Goal: Transaction & Acquisition: Purchase product/service

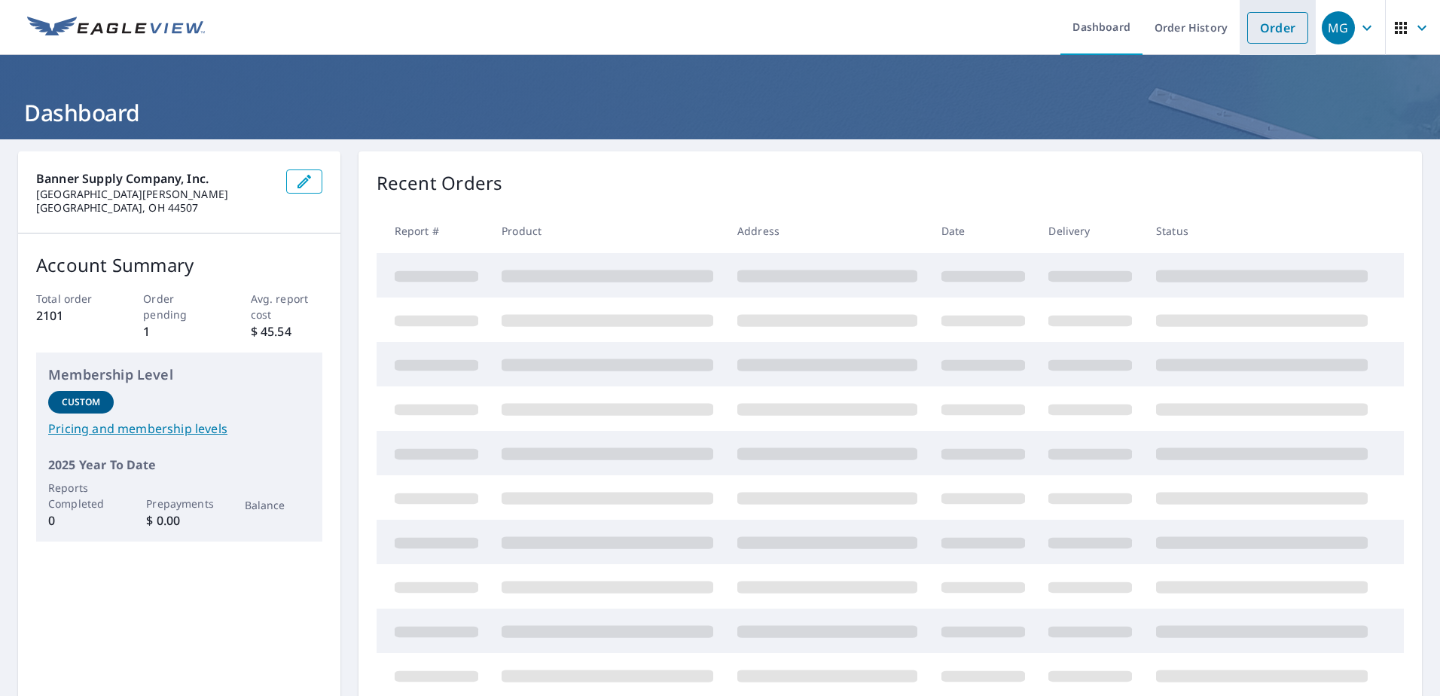
drag, startPoint x: 1262, startPoint y: 29, endPoint x: 1248, endPoint y: 33, distance: 14.1
click at [1262, 29] on link "Order" at bounding box center [1278, 28] width 61 height 32
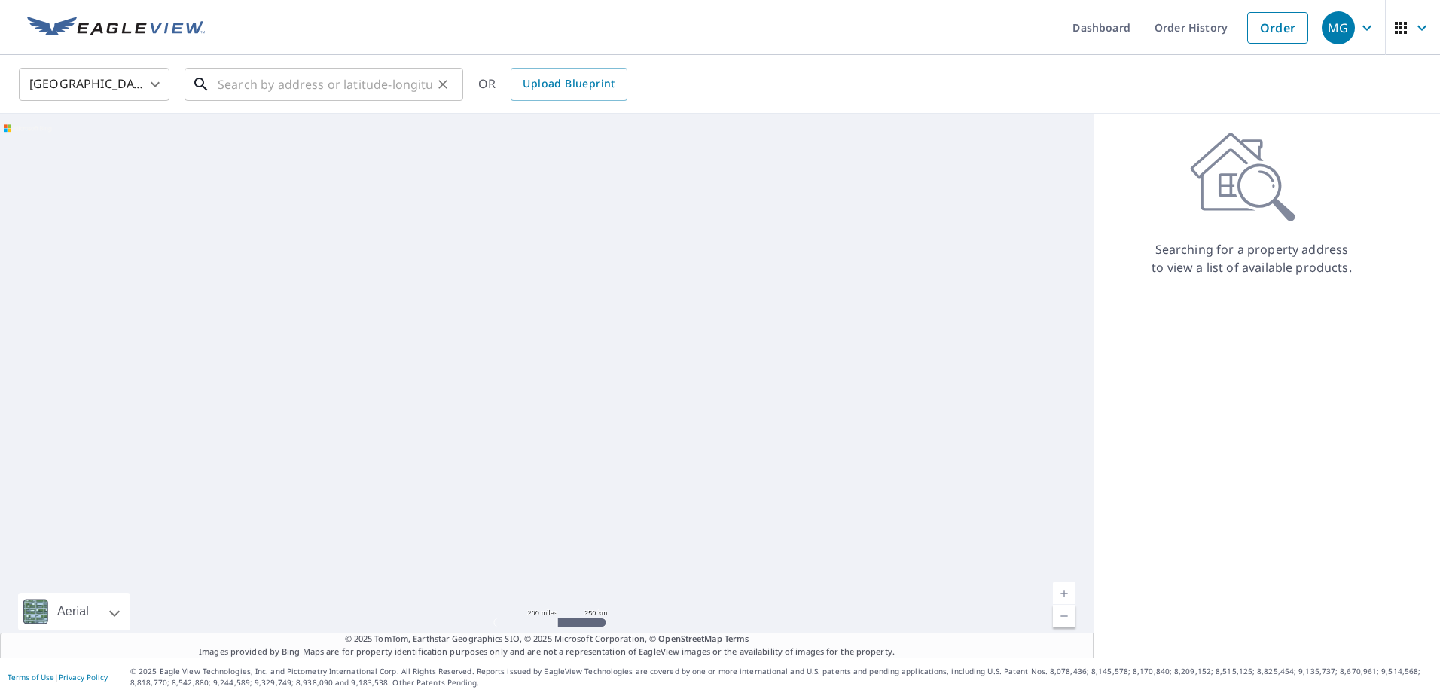
click at [242, 83] on input "text" at bounding box center [325, 84] width 215 height 42
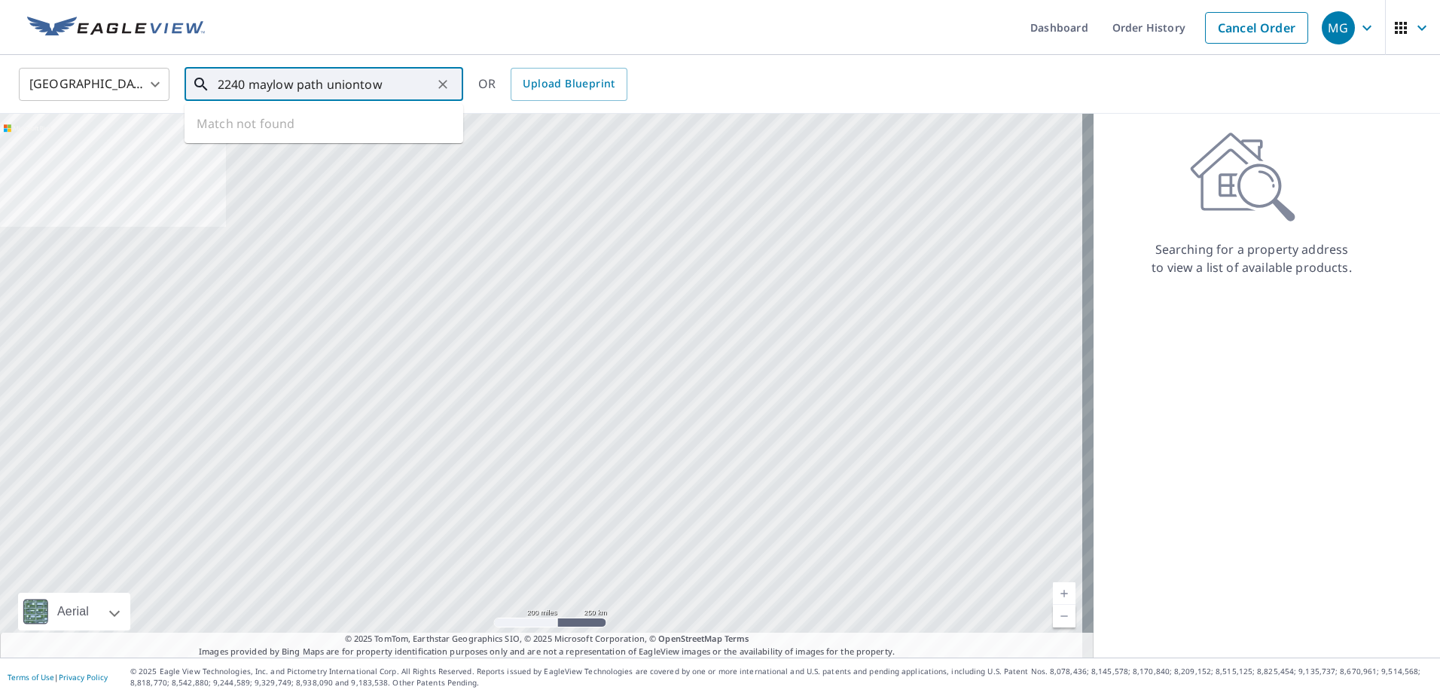
type input "2240 maylow path [GEOGRAPHIC_DATA]"
drag, startPoint x: 402, startPoint y: 85, endPoint x: 194, endPoint y: 85, distance: 207.2
click at [194, 85] on div "2240 maylow path uniontown ​" at bounding box center [324, 84] width 279 height 33
paste input "2240 Maylo Path"
click at [262, 133] on span "2240 Maylo Path" at bounding box center [333, 128] width 237 height 18
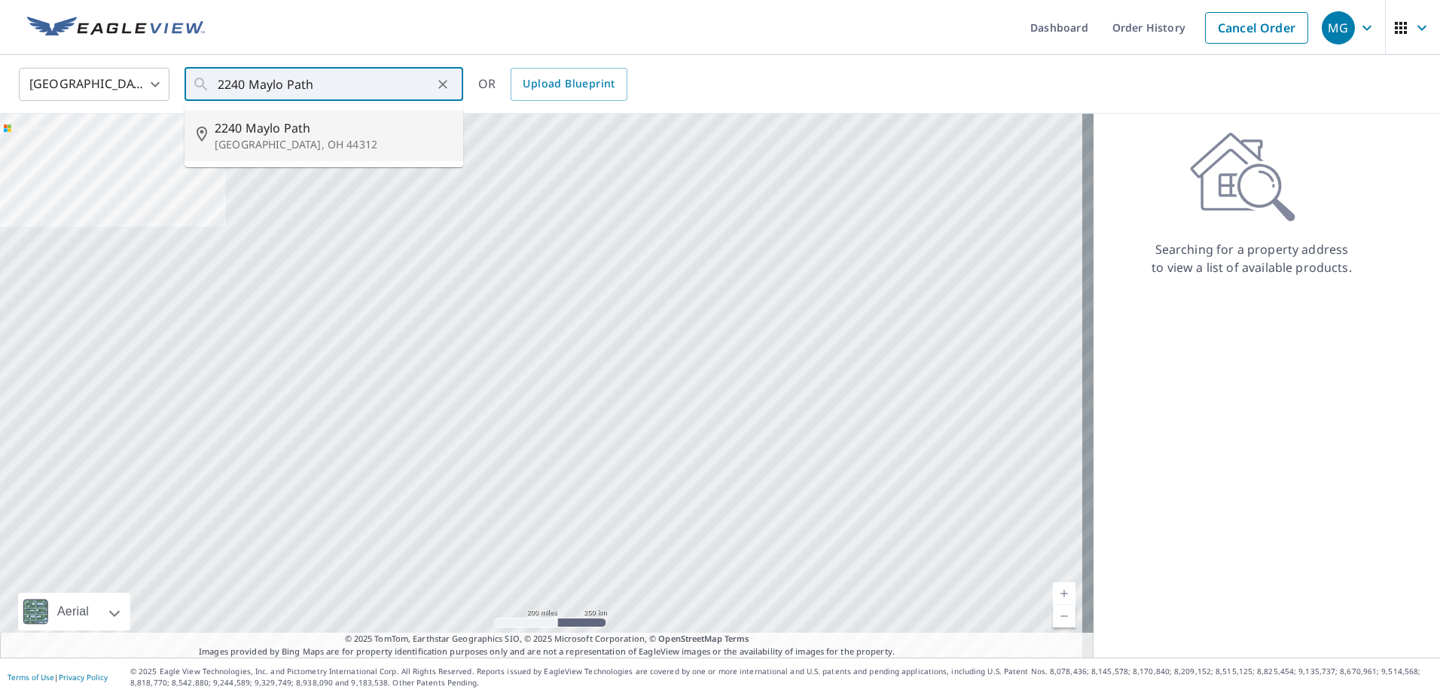
type input "[STREET_ADDRESS]"
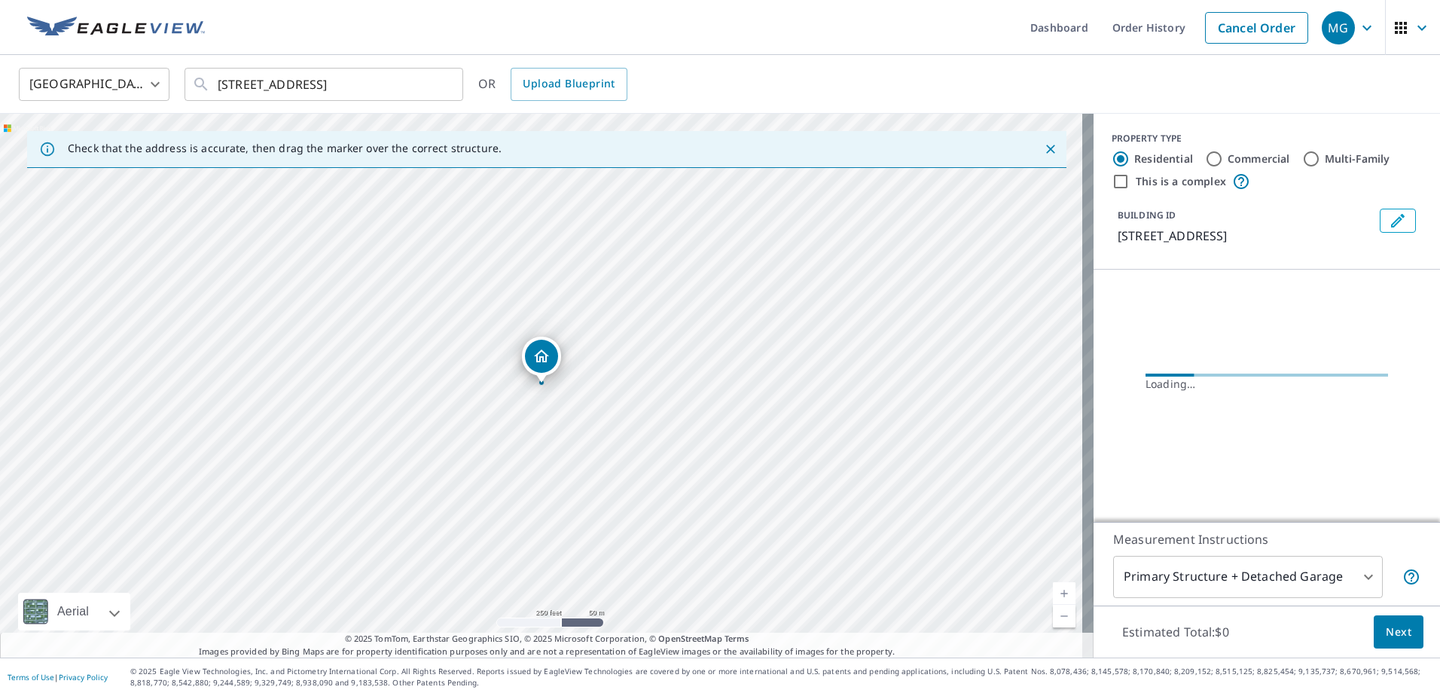
click at [1383, 208] on div "BUILDING ID [STREET_ADDRESS]" at bounding box center [1267, 227] width 310 height 48
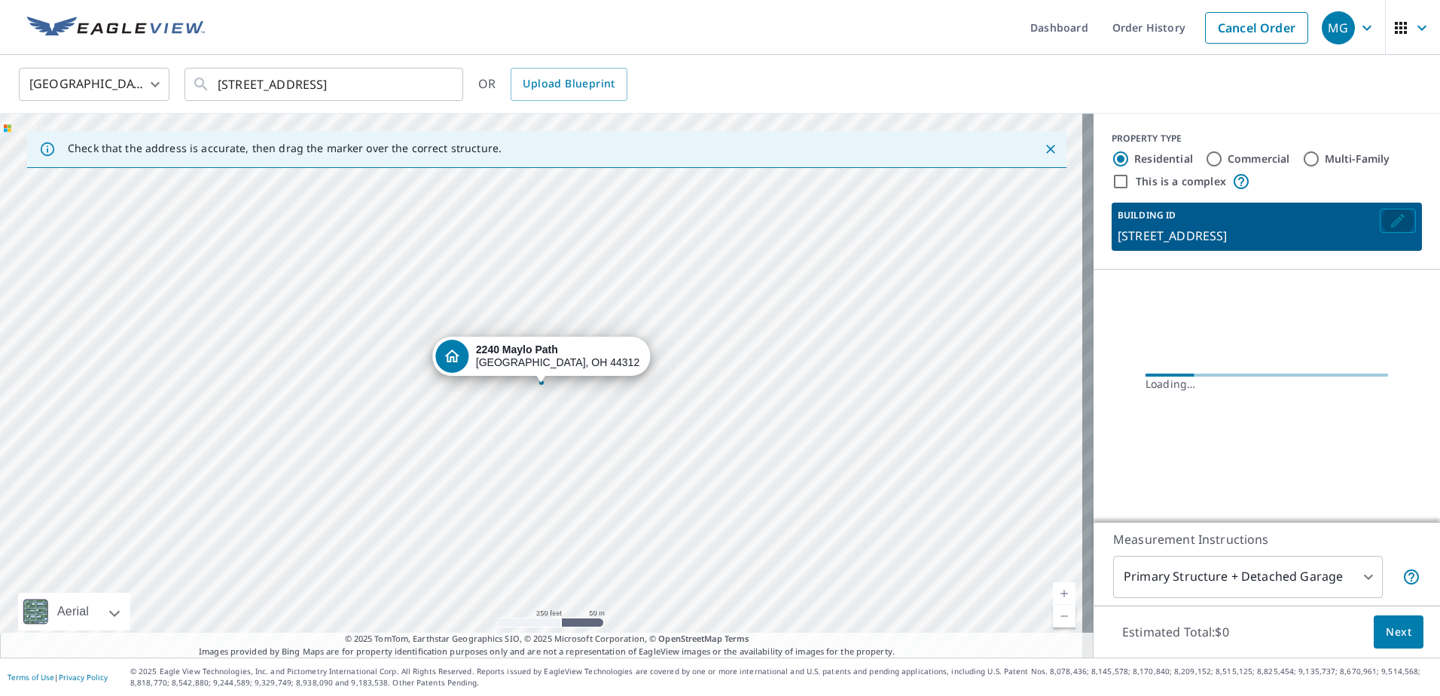
click at [1389, 219] on icon "Edit building 1" at bounding box center [1398, 221] width 18 height 18
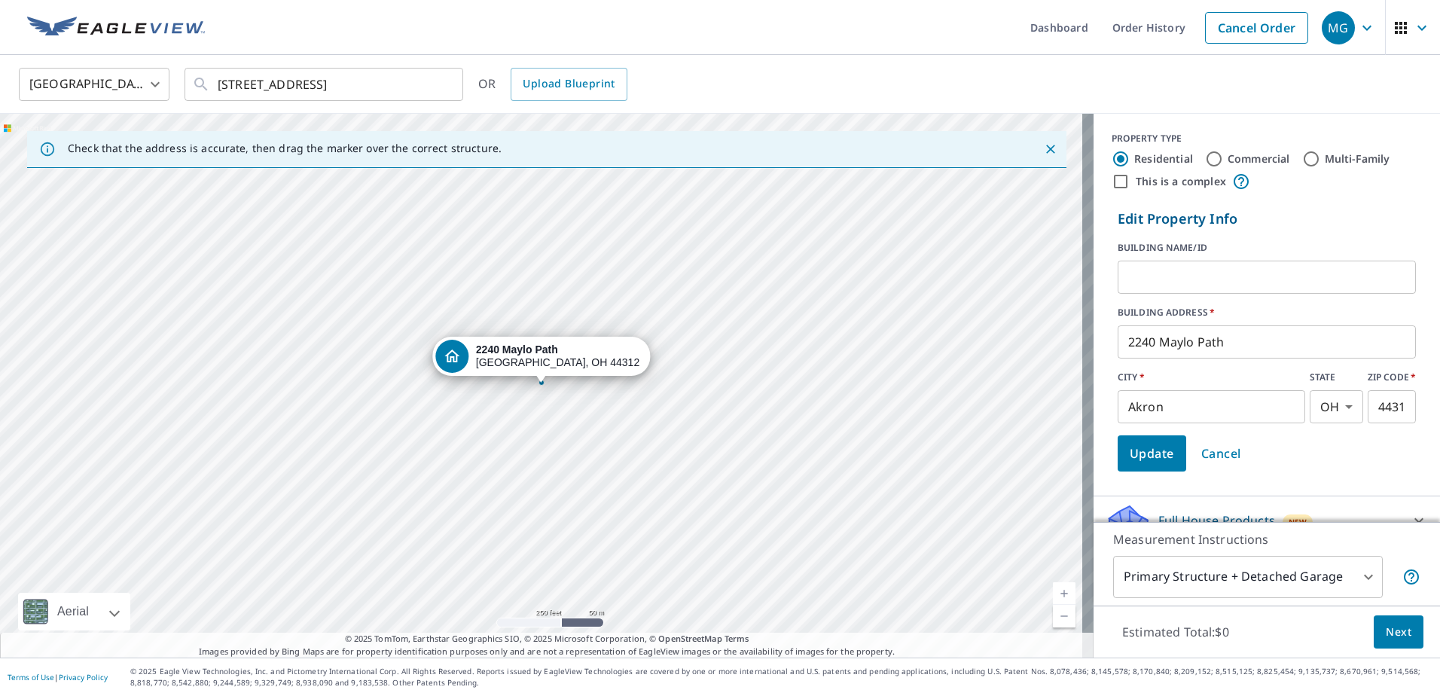
click at [1133, 280] on input "text" at bounding box center [1267, 277] width 298 height 42
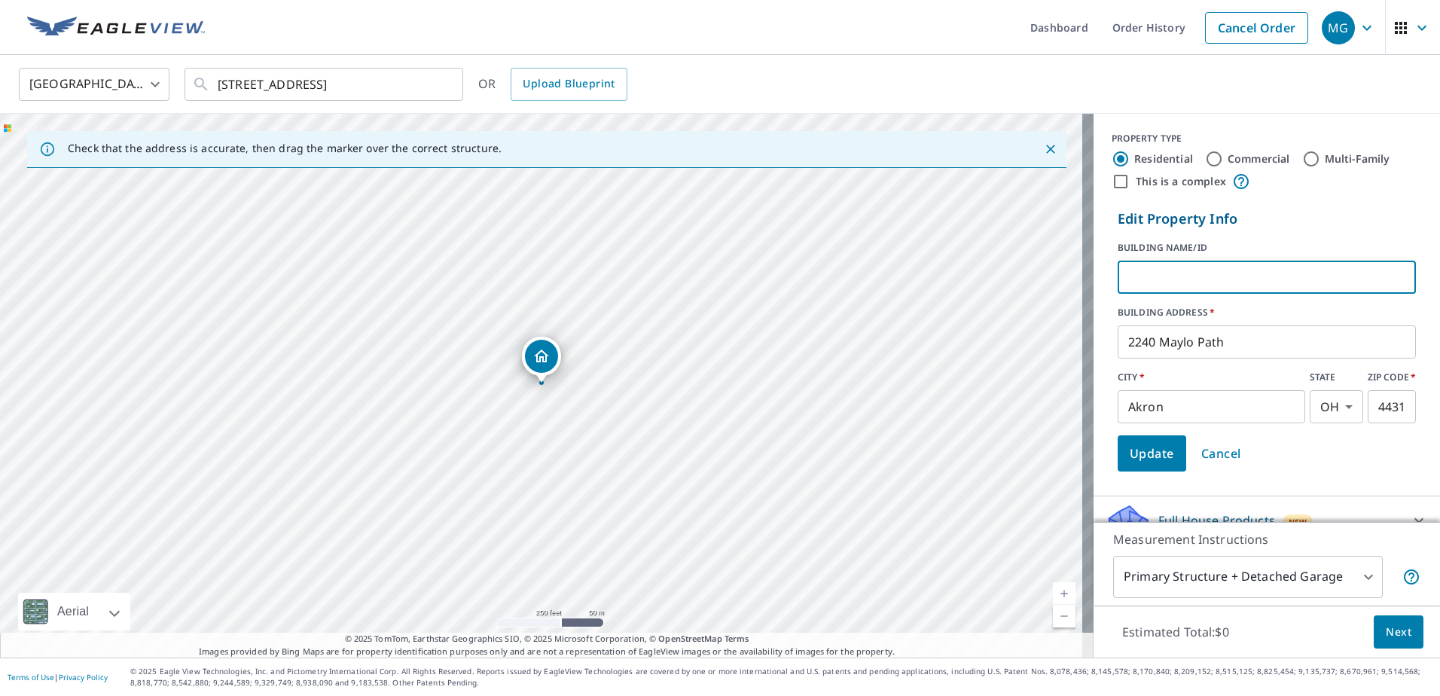
type input "bronco"
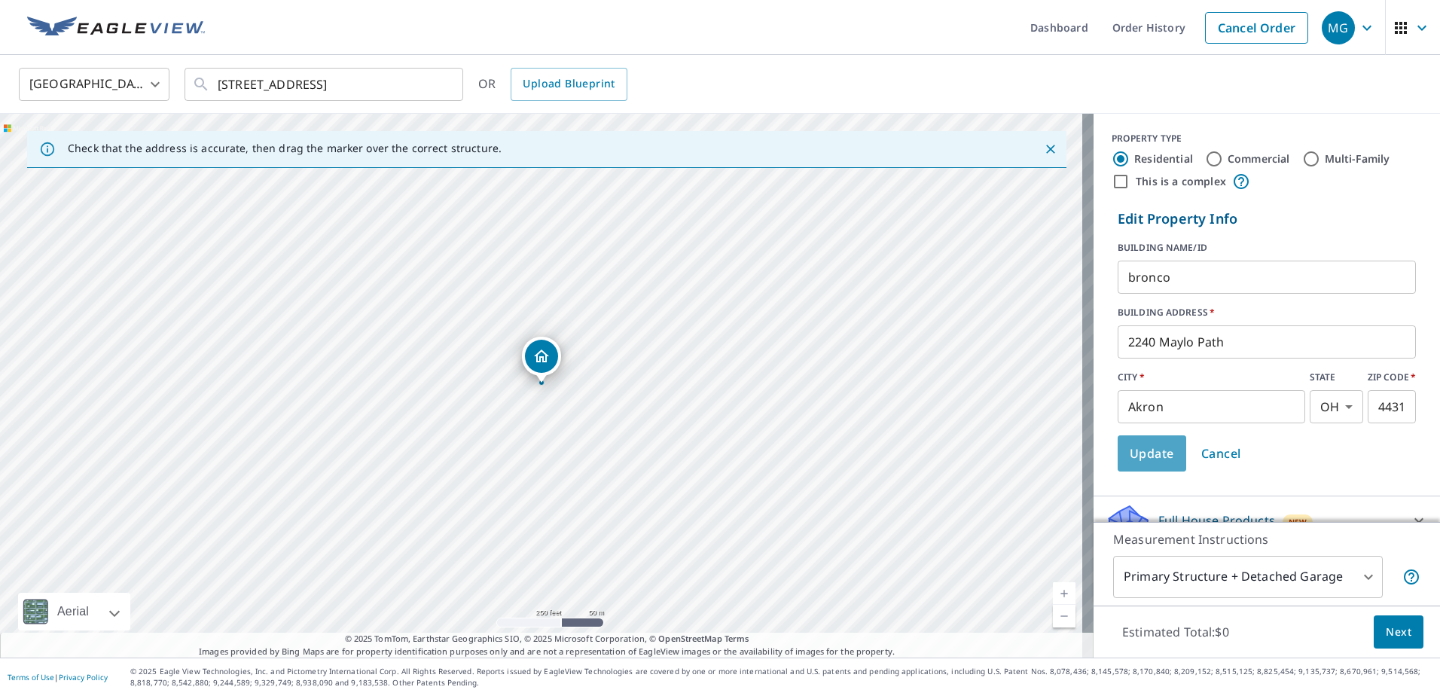
click at [1133, 454] on span "Update" at bounding box center [1152, 453] width 44 height 21
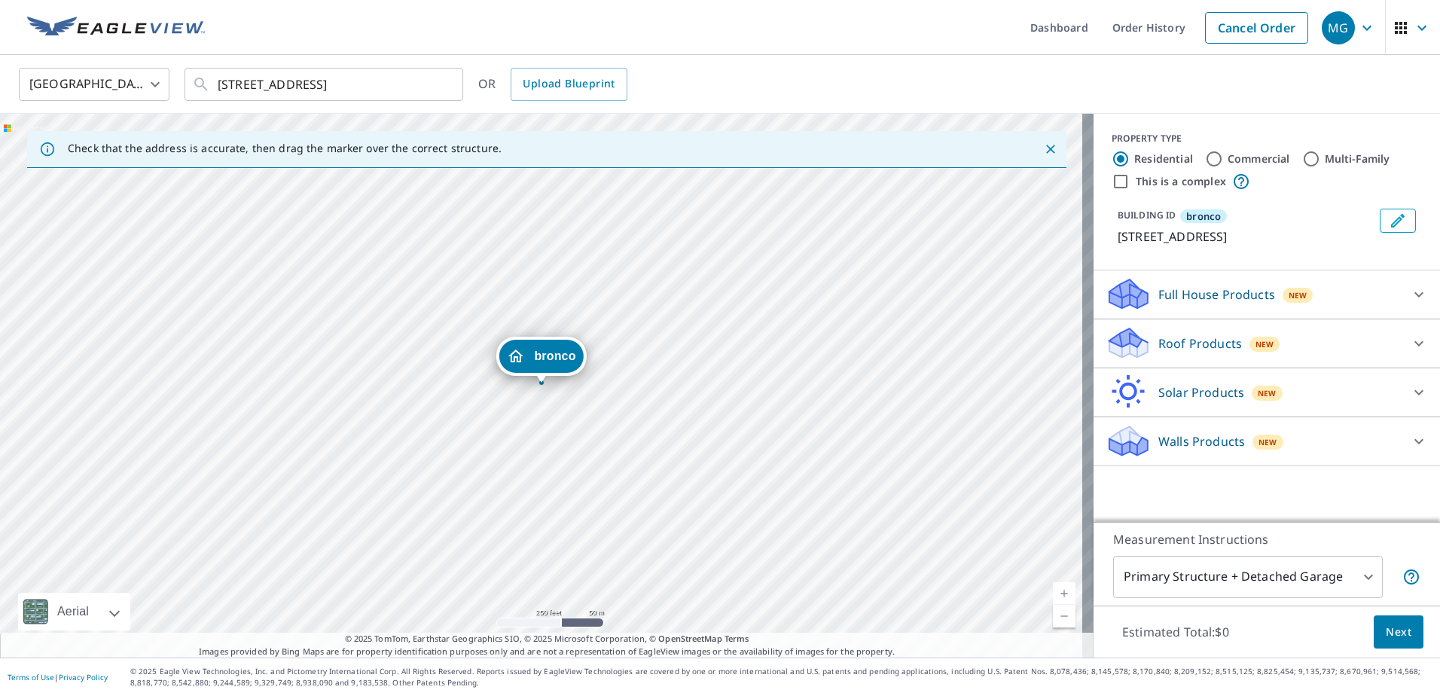
click at [1162, 339] on p "Roof Products" at bounding box center [1201, 343] width 84 height 18
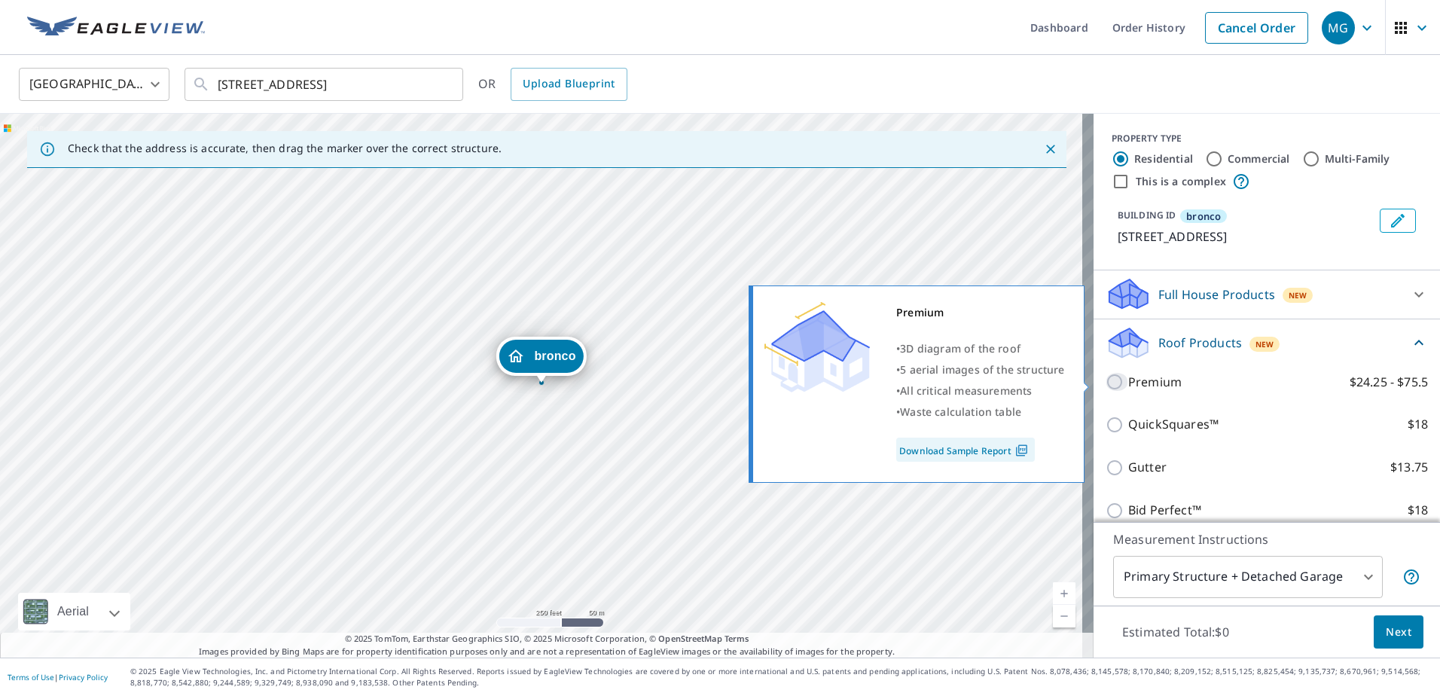
click at [1106, 377] on input "Premium $24.25 - $75.5" at bounding box center [1117, 382] width 23 height 18
checkbox input "true"
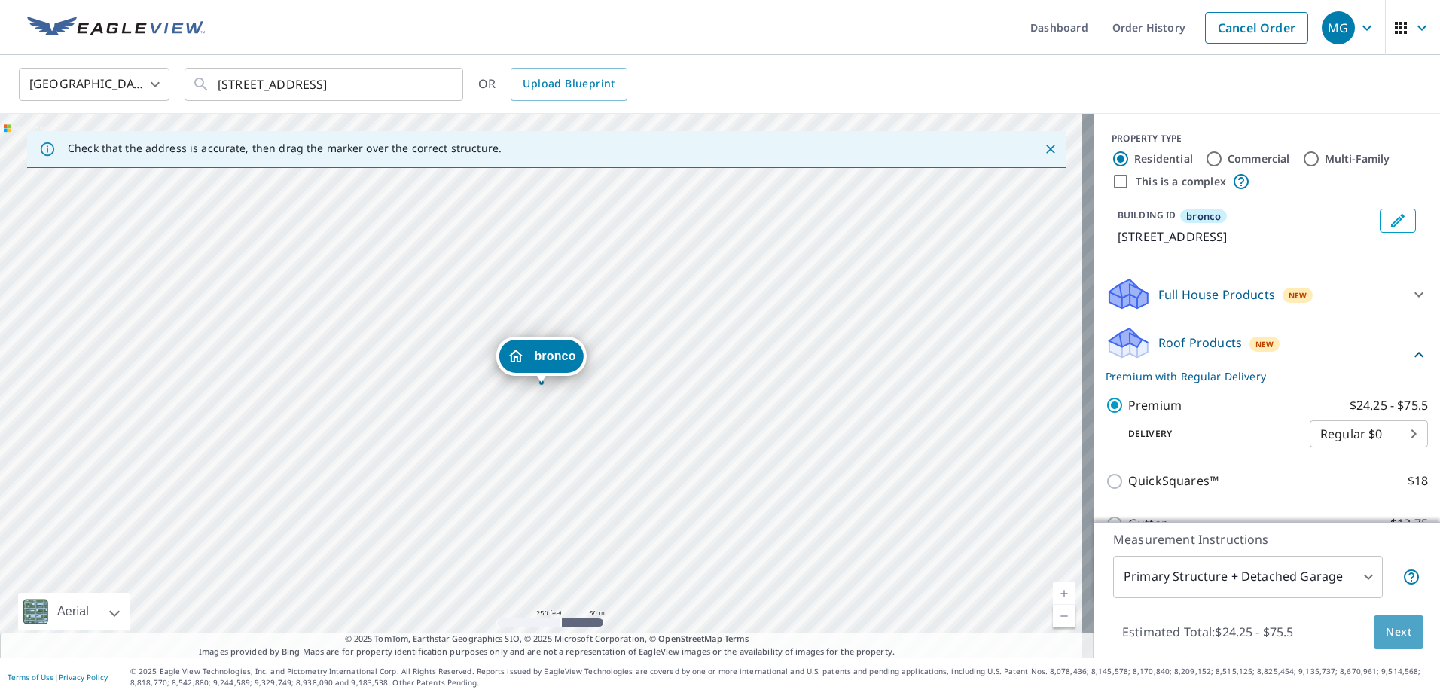
click at [1391, 634] on span "Next" at bounding box center [1399, 632] width 26 height 19
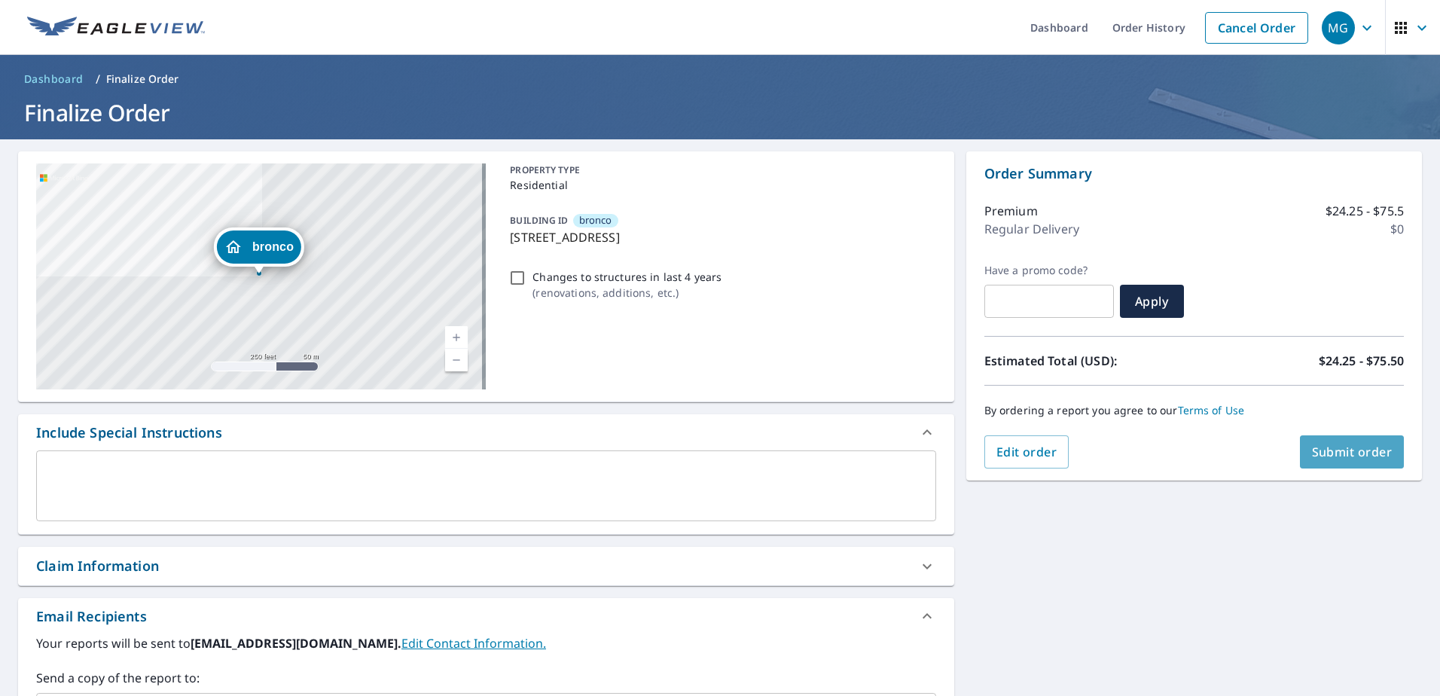
click at [1333, 447] on span "Submit order" at bounding box center [1352, 452] width 81 height 17
